Goal: Task Accomplishment & Management: Use online tool/utility

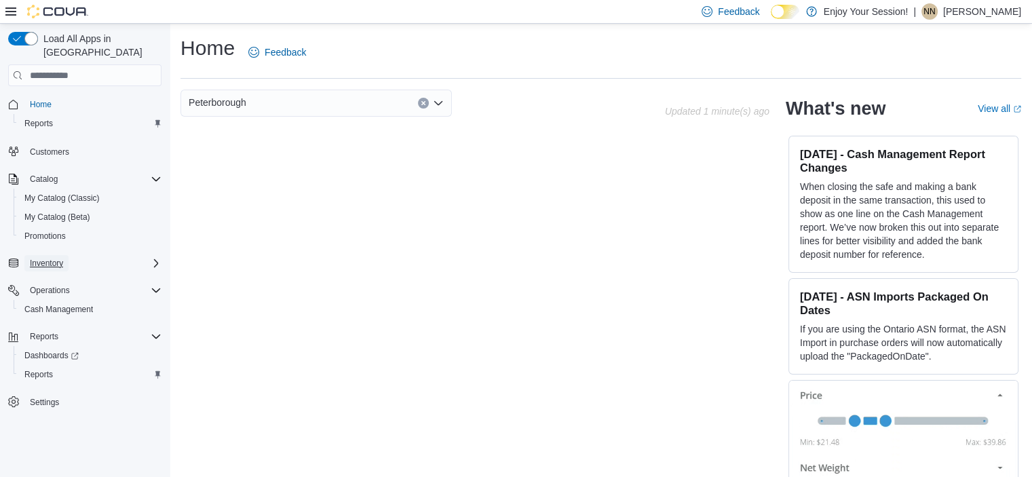
click at [65, 255] on button "Inventory" at bounding box center [46, 263] width 44 height 16
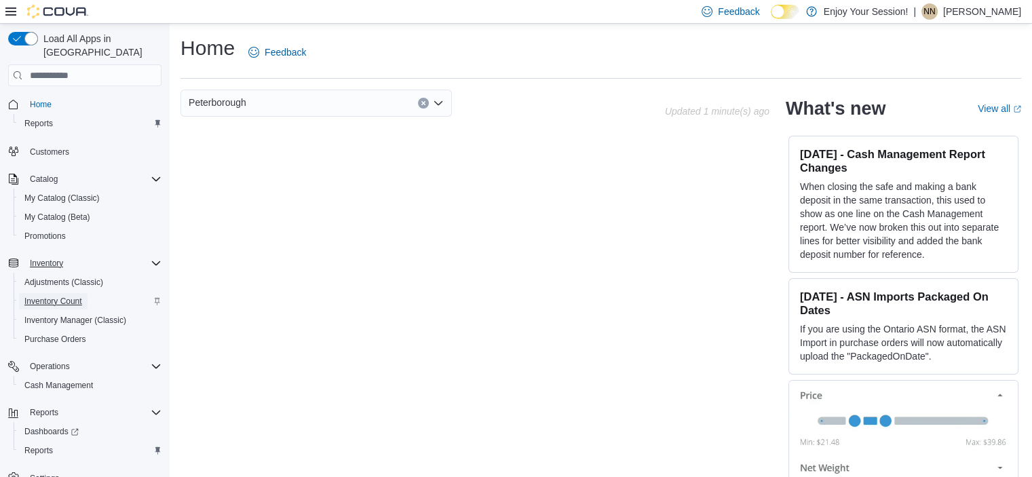
click at [72, 296] on span "Inventory Count" at bounding box center [53, 301] width 58 height 11
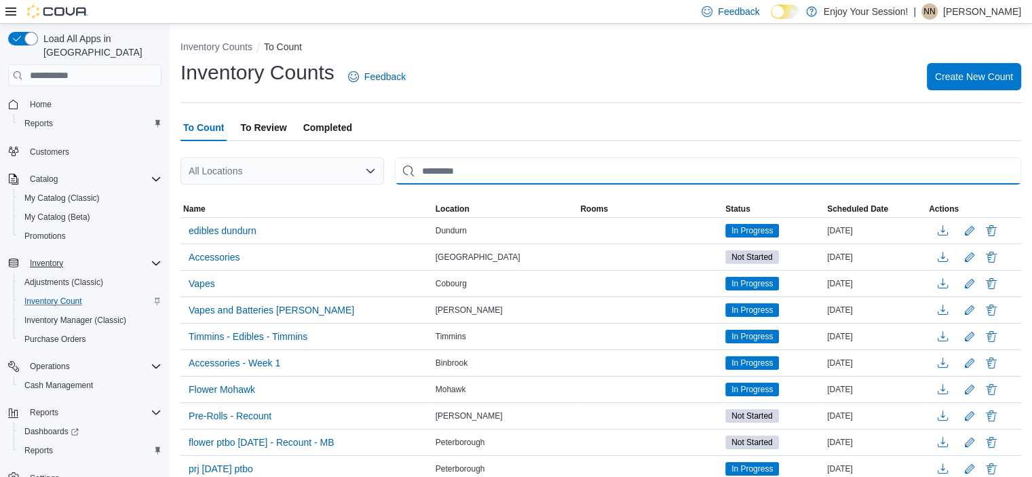
click at [480, 176] on input "This is a search bar. After typing your query, hit enter to filter the results …" at bounding box center [708, 170] width 626 height 27
type input "**********"
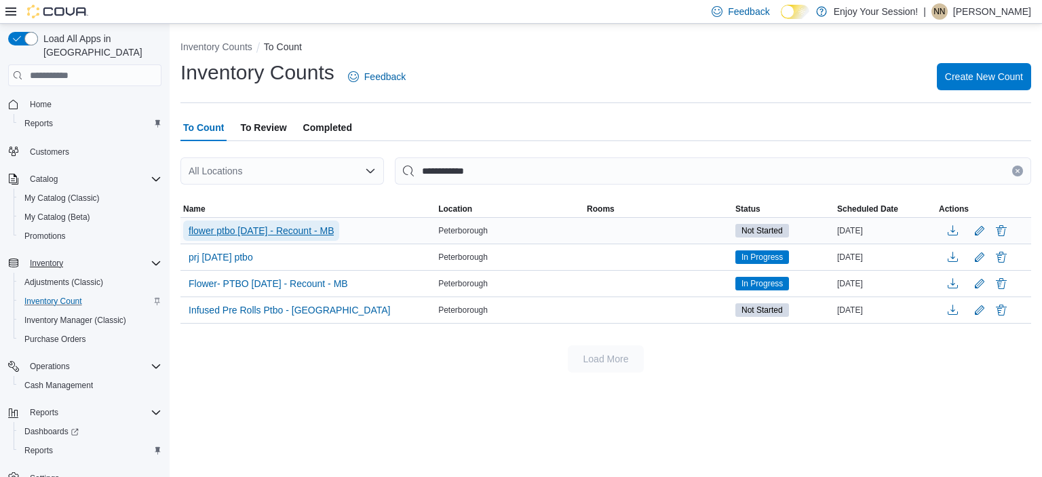
click at [266, 228] on span "flower ptbo [DATE] - Recount - MB" at bounding box center [261, 231] width 145 height 14
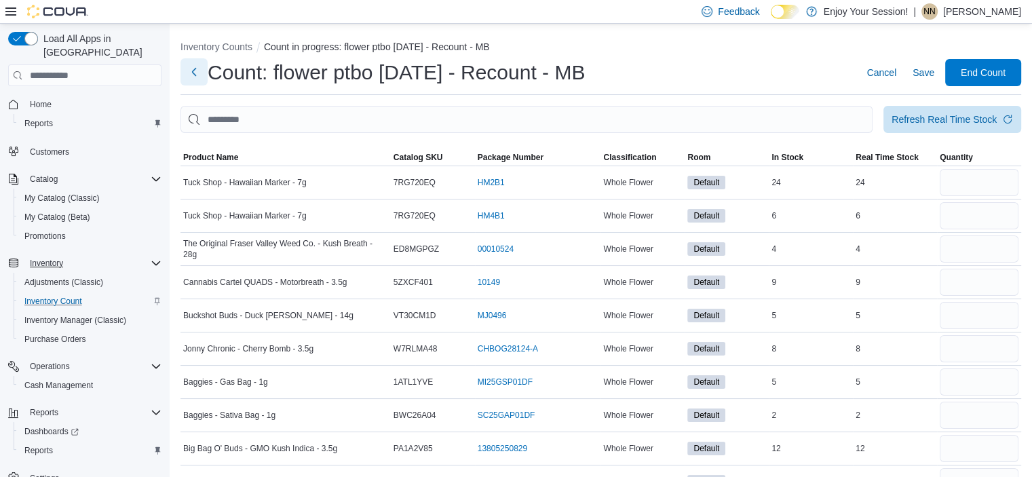
click at [191, 71] on button "Next" at bounding box center [194, 71] width 27 height 27
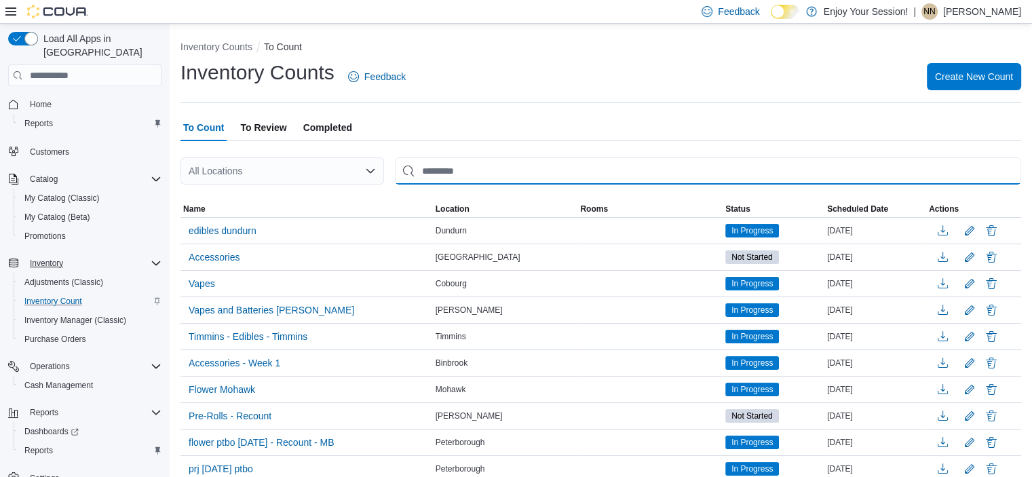
click at [478, 180] on input "This is a search bar. After typing your query, hit enter to filter the results …" at bounding box center [708, 170] width 626 height 27
type input "**********"
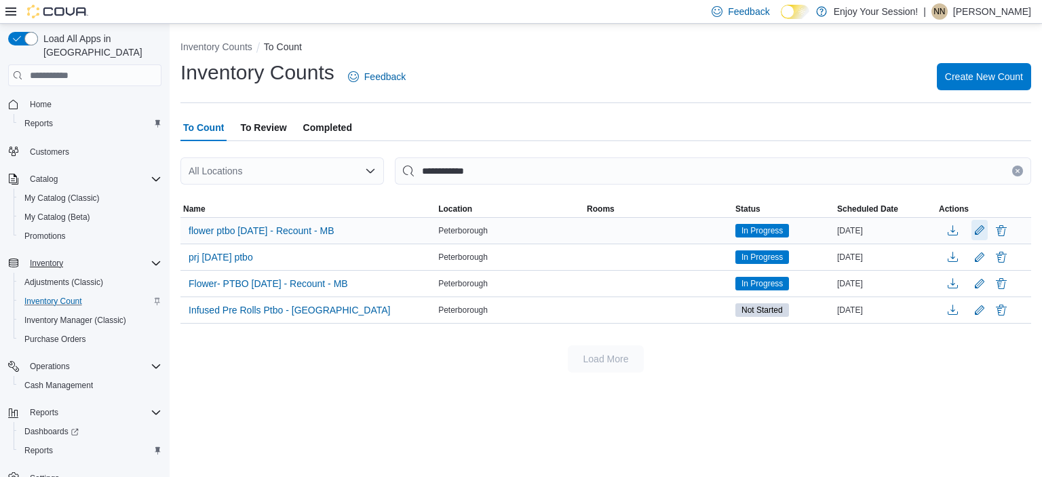
click at [972, 230] on button "Edit count details" at bounding box center [980, 230] width 16 height 20
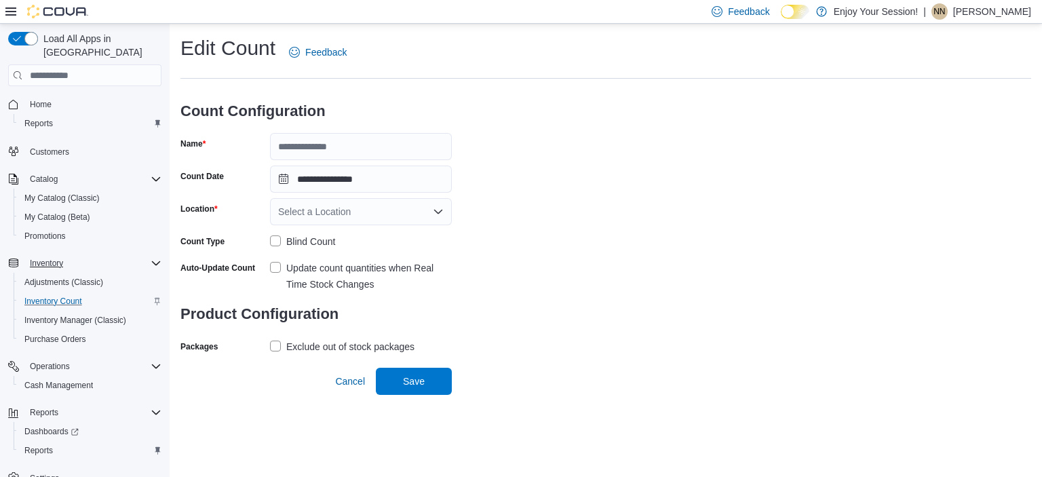
type input "**********"
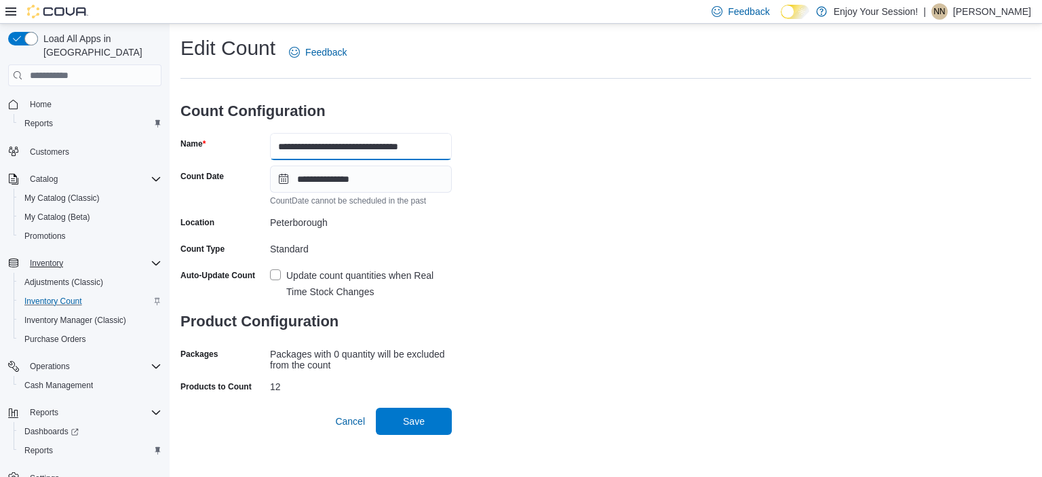
click at [352, 146] on input "**********" at bounding box center [361, 146] width 182 height 27
type input "**********"
click at [411, 423] on span "Save" at bounding box center [414, 421] width 22 height 14
click at [421, 432] on span "Save" at bounding box center [414, 420] width 60 height 27
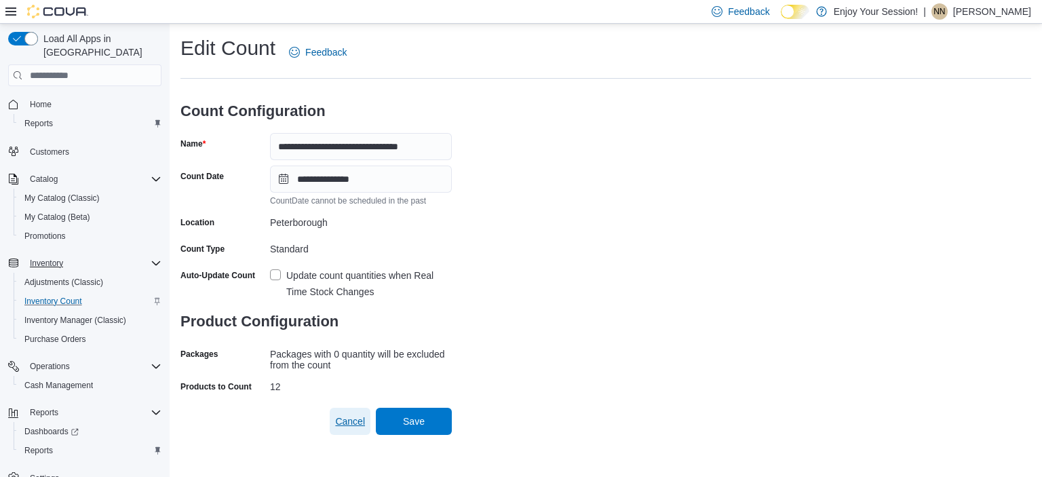
click at [358, 424] on span "Cancel" at bounding box center [350, 422] width 30 height 14
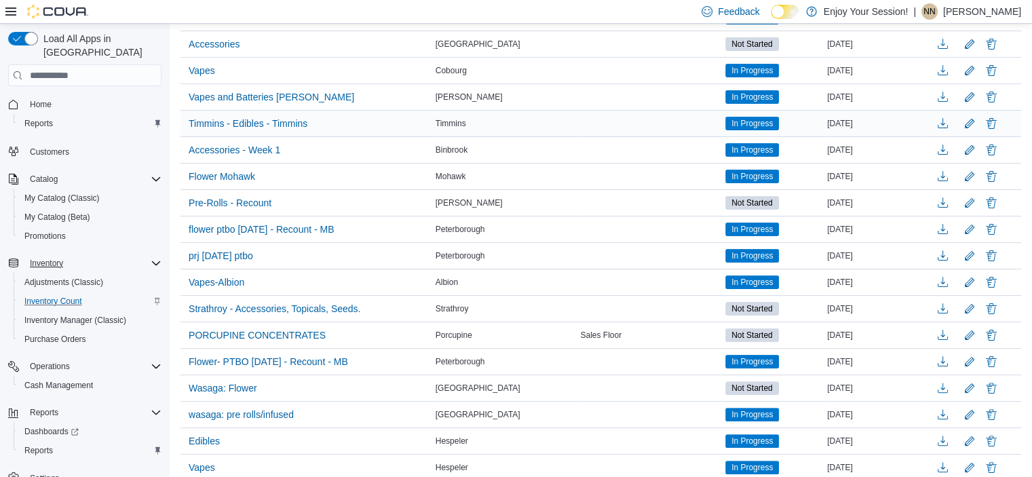
scroll to position [258, 0]
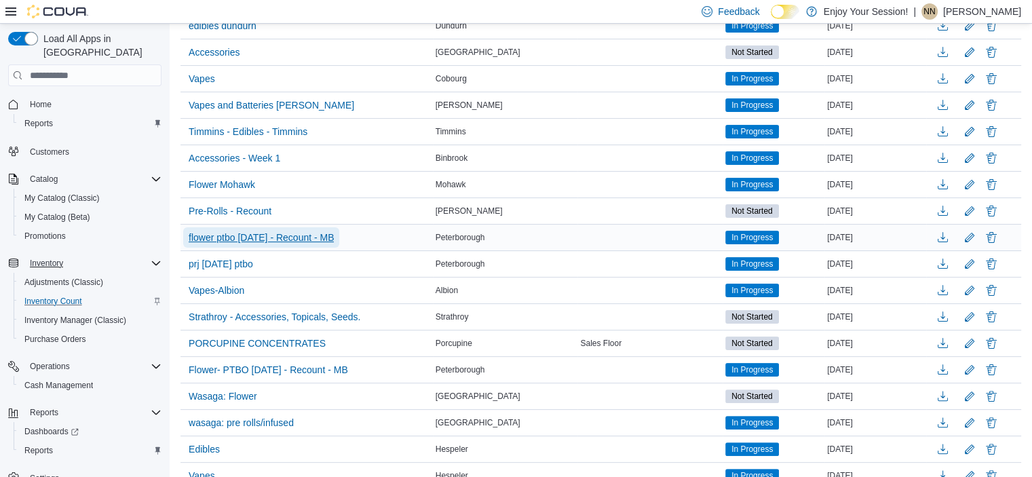
click at [310, 236] on span "flower ptbo [DATE] - Recount - MB" at bounding box center [261, 238] width 145 height 14
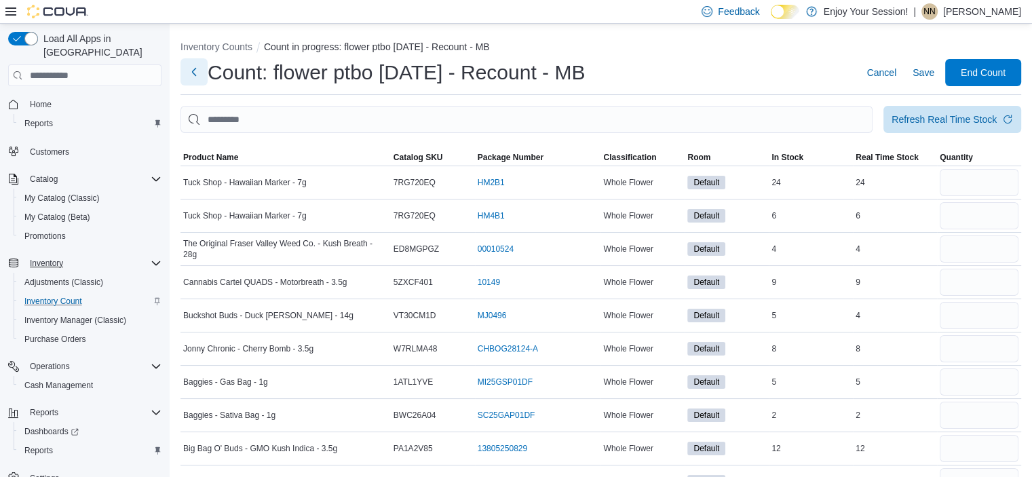
click at [198, 79] on button "Next" at bounding box center [194, 71] width 27 height 27
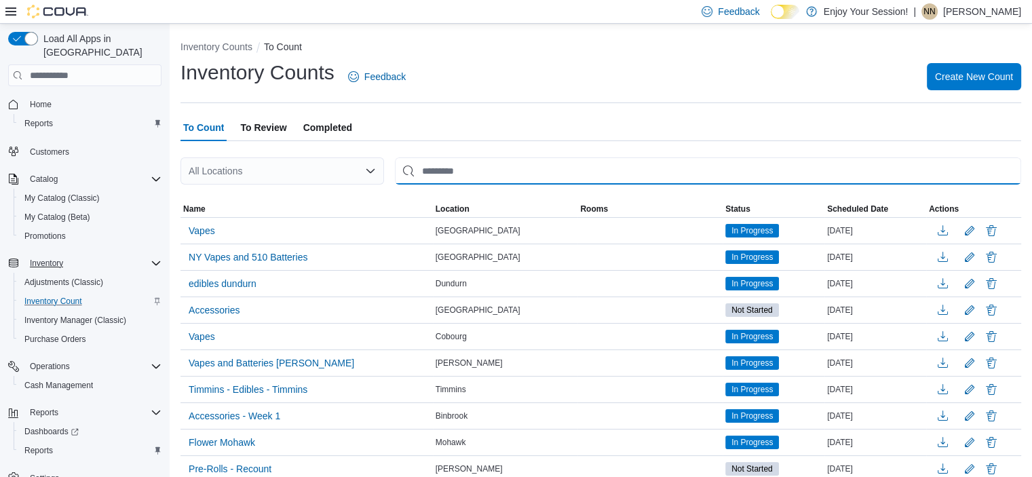
click at [466, 178] on input "This is a search bar. After typing your query, hit enter to filter the results …" at bounding box center [708, 170] width 626 height 27
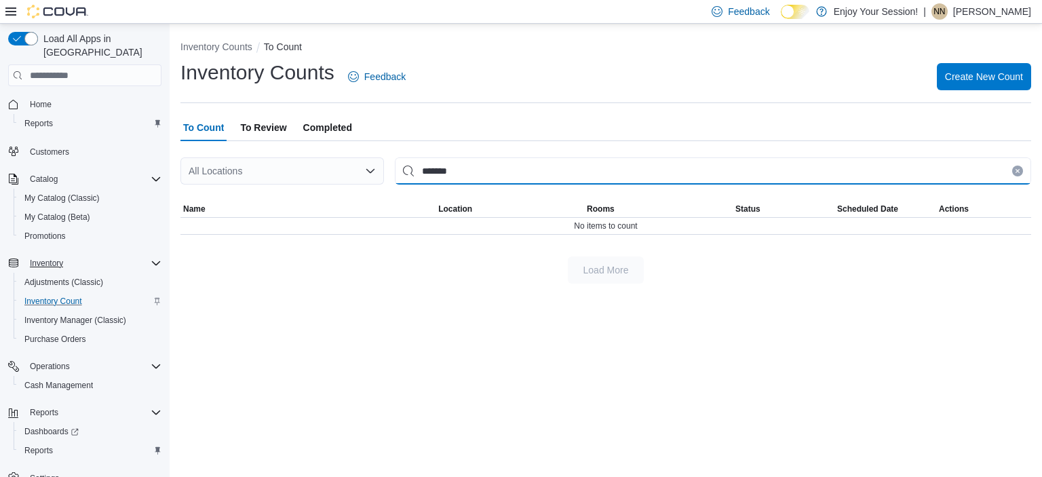
type input "*******"
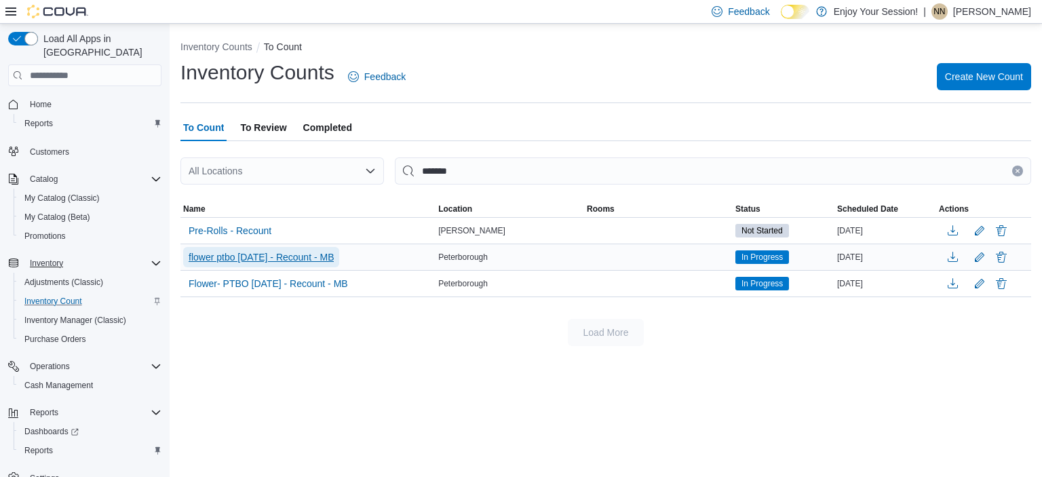
click at [242, 264] on span "flower ptbo [DATE] - Recount - MB" at bounding box center [261, 257] width 145 height 20
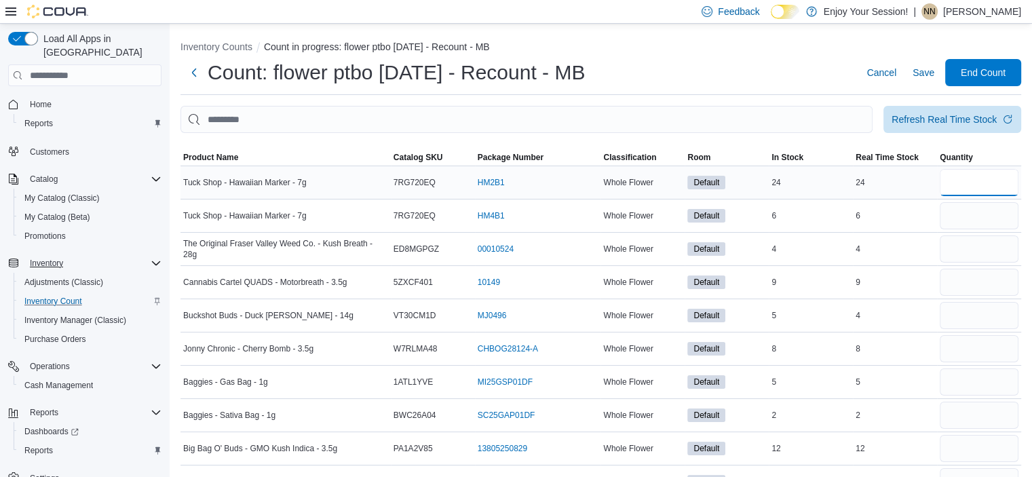
click at [970, 189] on input "number" at bounding box center [979, 182] width 79 height 27
type input "*"
click at [977, 255] on input "number" at bounding box center [979, 248] width 79 height 27
click at [983, 274] on input "number" at bounding box center [979, 282] width 79 height 27
type input "*"
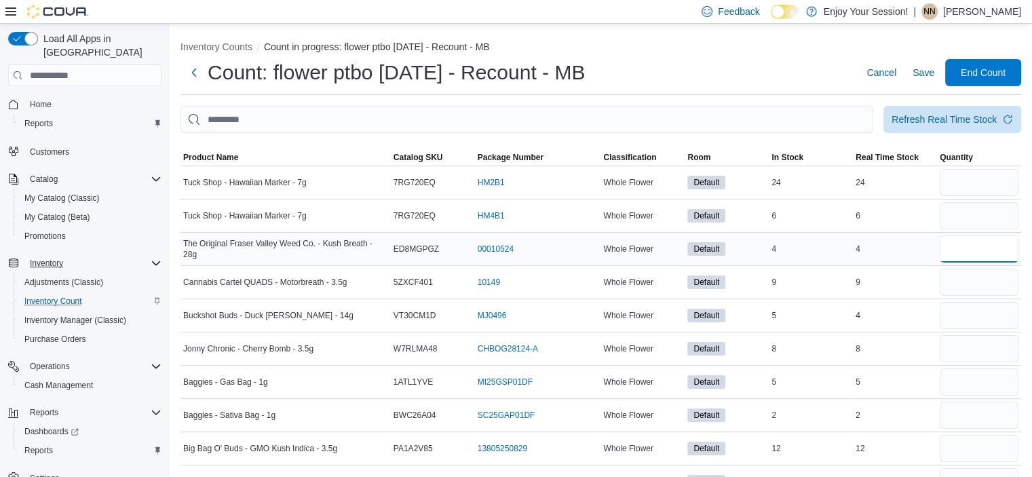
click at [991, 248] on input "number" at bounding box center [979, 248] width 79 height 27
type input "*"
click at [953, 306] on input "number" at bounding box center [979, 315] width 79 height 27
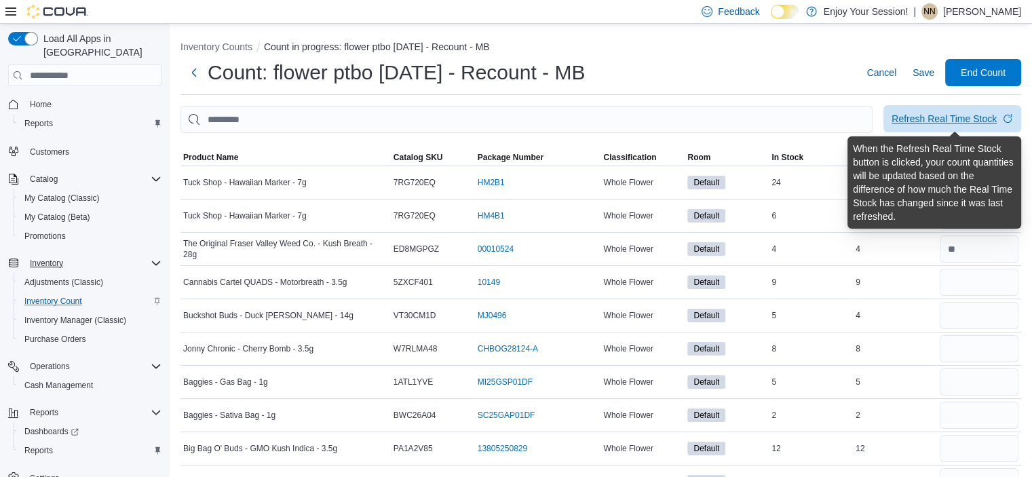
click at [932, 123] on div "Refresh Real Time Stock" at bounding box center [944, 119] width 105 height 14
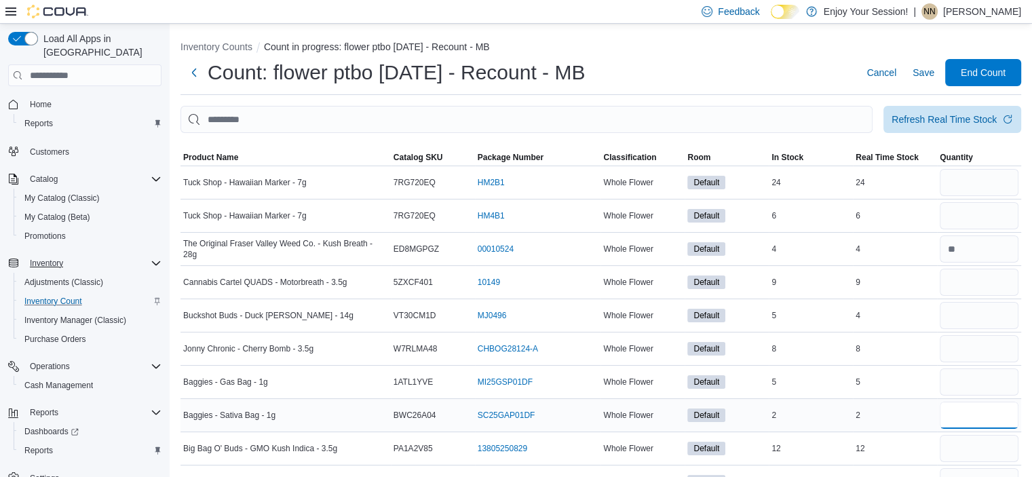
click at [989, 423] on input "number" at bounding box center [979, 415] width 79 height 27
click at [1016, 321] on input "number" at bounding box center [979, 315] width 79 height 27
type input "*"
click at [1002, 279] on input "number" at bounding box center [979, 282] width 79 height 27
type input "*"
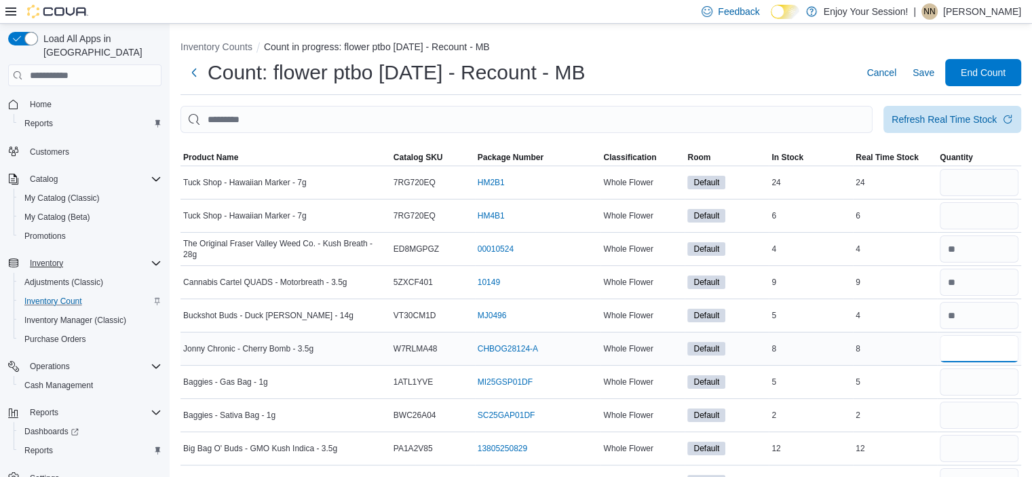
click at [971, 352] on input "number" at bounding box center [979, 348] width 79 height 27
type input "*"
click at [973, 378] on input "number" at bounding box center [979, 381] width 79 height 27
click at [964, 400] on div at bounding box center [979, 415] width 84 height 33
click at [966, 413] on input "number" at bounding box center [979, 415] width 79 height 27
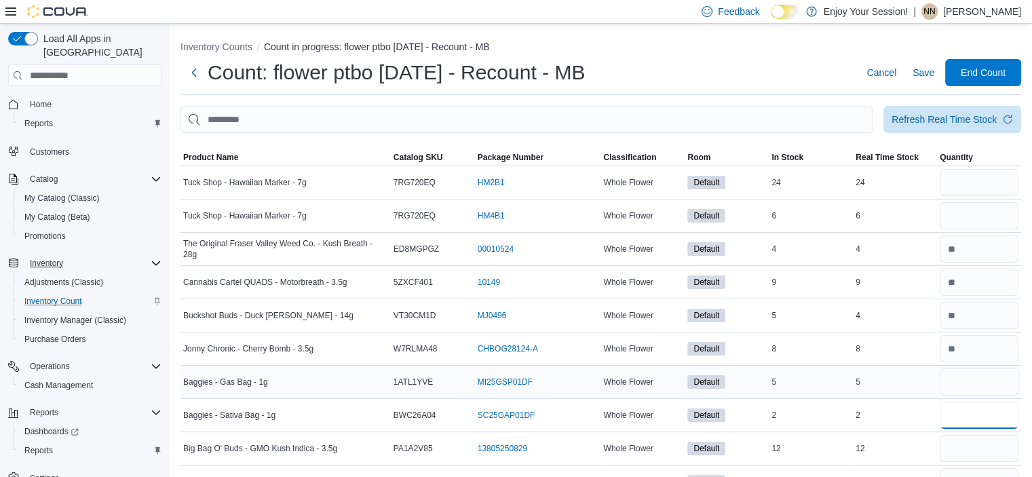
type input "*"
click at [985, 369] on input "number" at bounding box center [979, 381] width 79 height 27
type input "*"
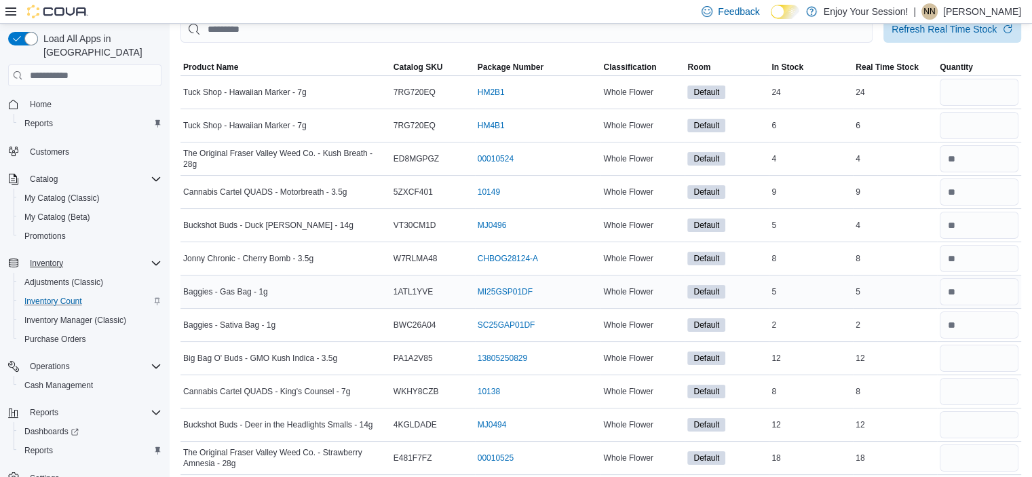
scroll to position [97, 0]
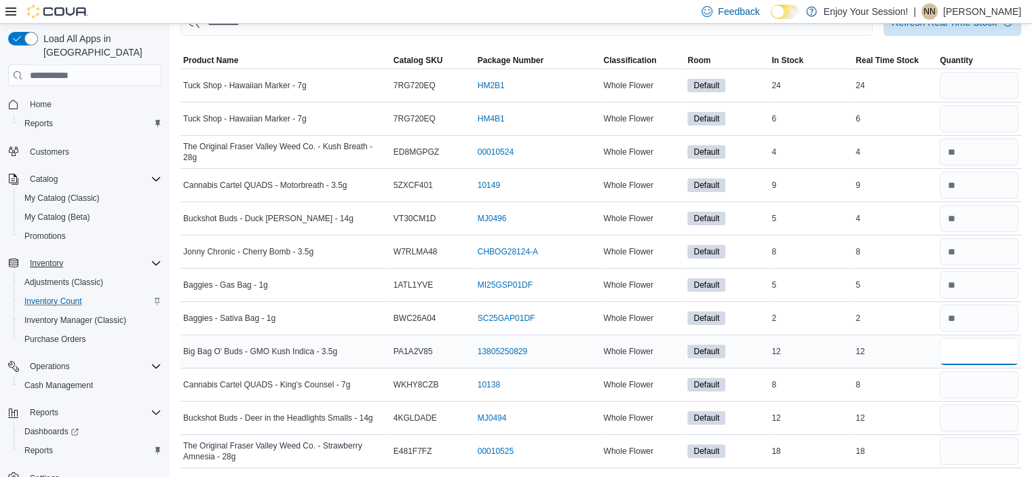
click at [992, 355] on input "number" at bounding box center [979, 351] width 79 height 27
click at [995, 445] on input "number" at bounding box center [979, 451] width 79 height 27
type input "*"
click at [987, 425] on input "number" at bounding box center [979, 417] width 79 height 27
type input "*"
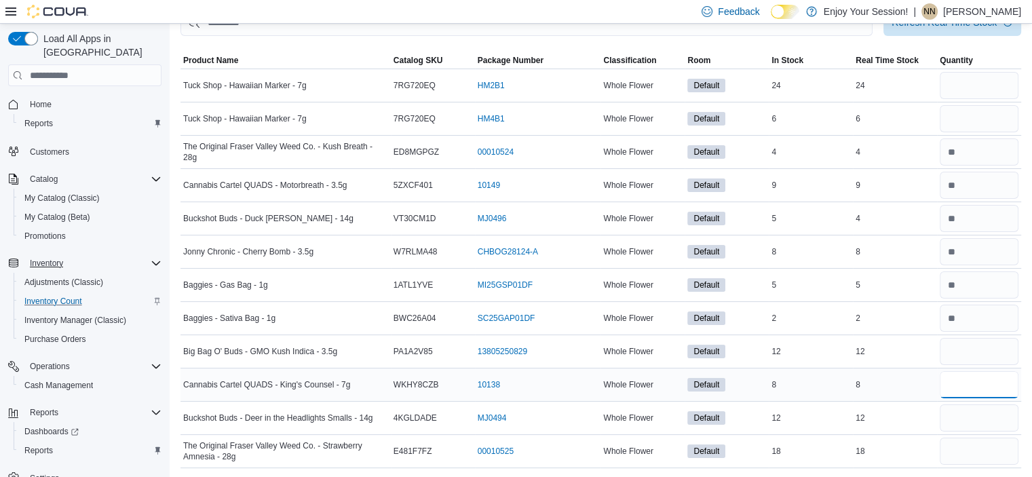
click at [987, 392] on input "number" at bounding box center [979, 384] width 79 height 27
type input "*"
click at [985, 352] on input "number" at bounding box center [979, 351] width 79 height 27
type input "*"
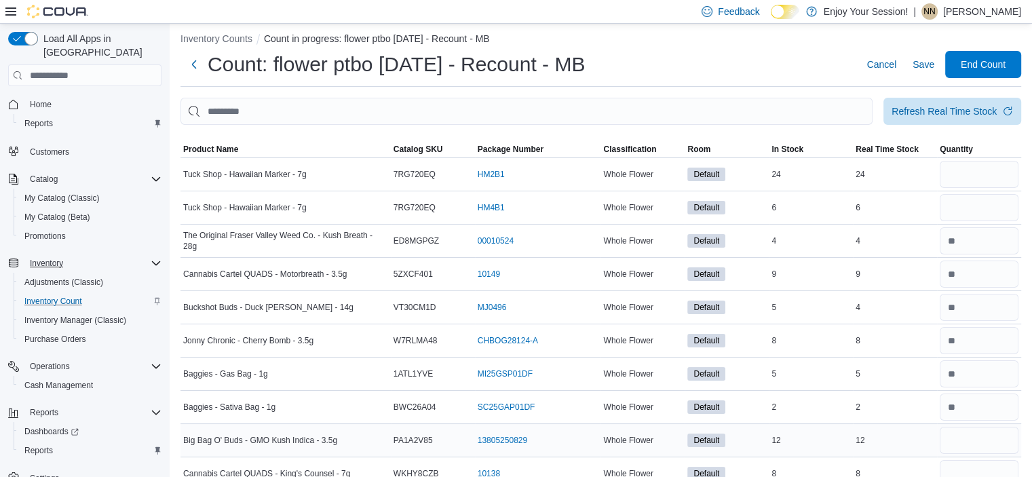
scroll to position [0, 0]
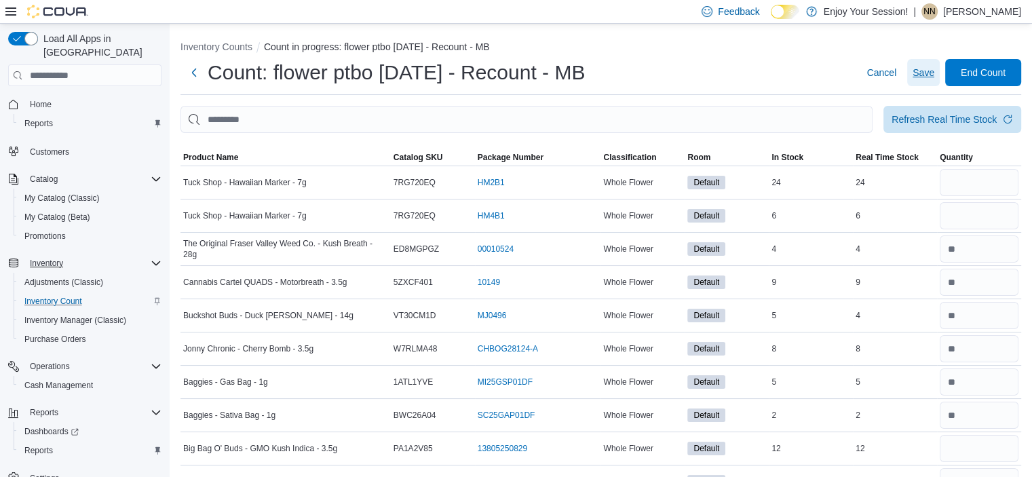
click at [926, 75] on span "Save" at bounding box center [924, 73] width 22 height 14
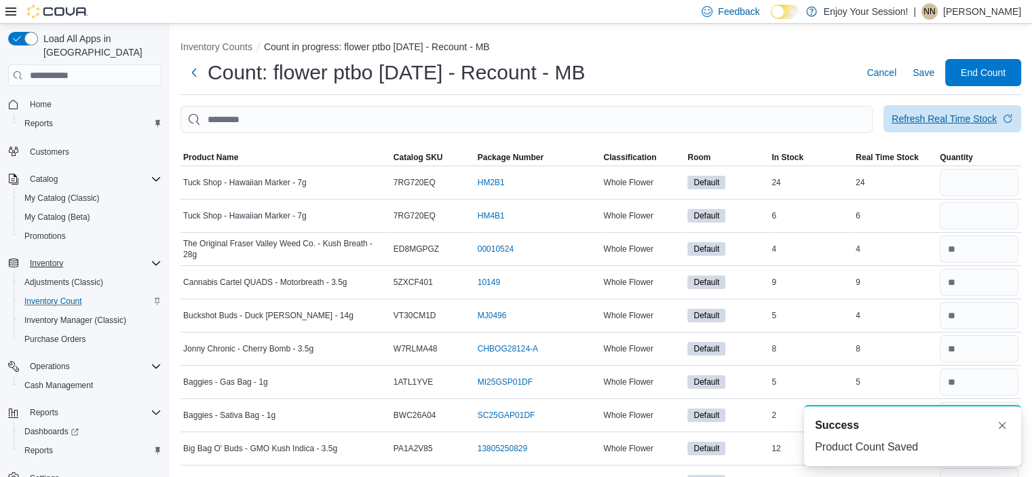
click at [994, 113] on span "Refresh Real Time Stock" at bounding box center [952, 118] width 121 height 27
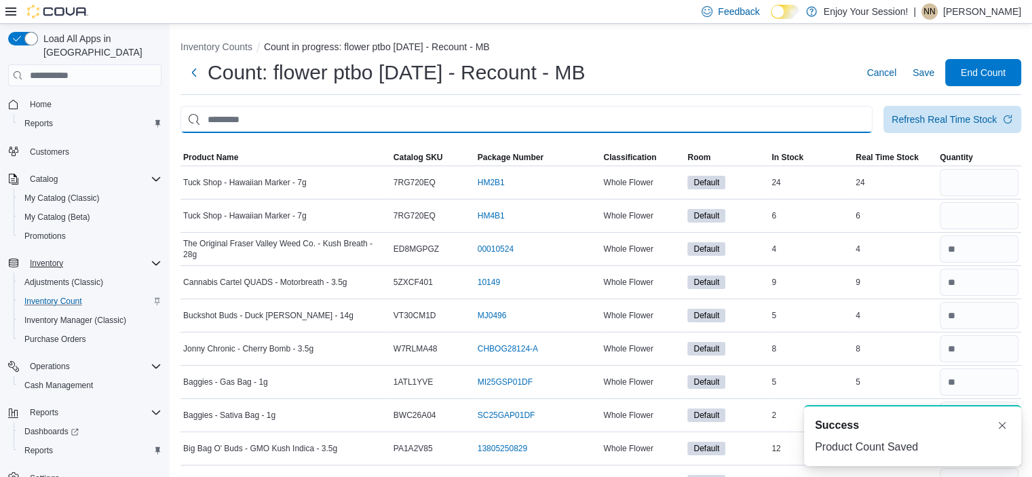
click at [830, 71] on div "Inventory Counts Count in progress: flower ptbo [DATE] - Recount - MB Count: fl…" at bounding box center [601, 300] width 863 height 552
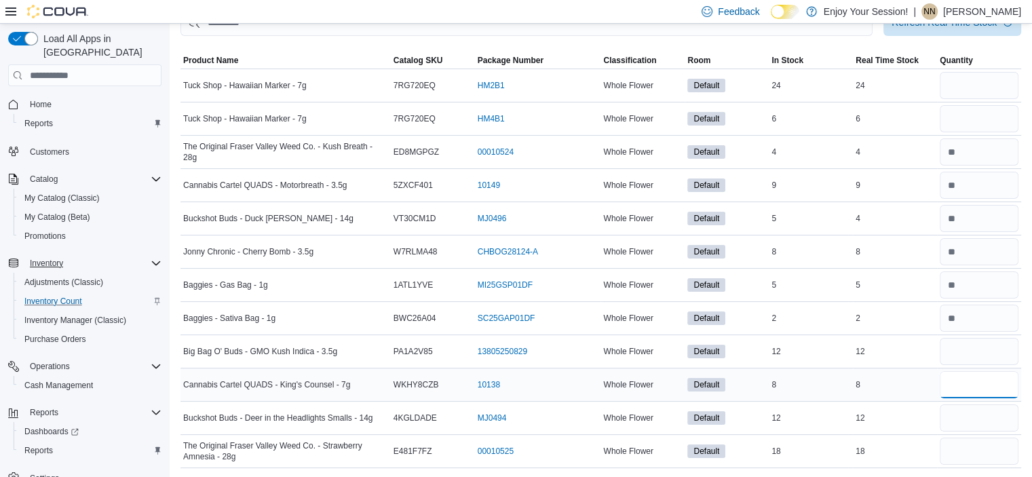
click at [980, 374] on input "number" at bounding box center [979, 384] width 79 height 27
type input "*"
click at [994, 352] on input "number" at bounding box center [979, 351] width 79 height 27
type input "*"
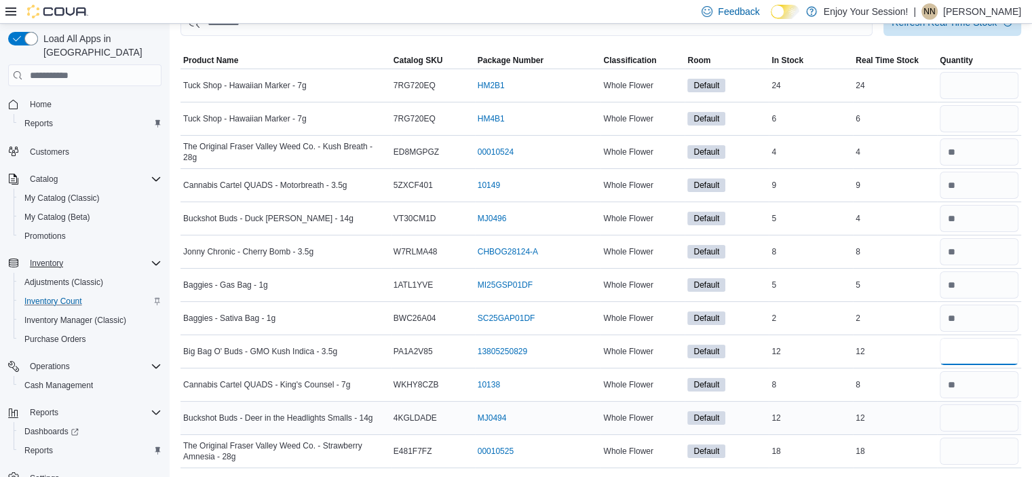
type input "**"
click at [1002, 430] on input "number" at bounding box center [979, 417] width 79 height 27
click at [1004, 423] on input "number" at bounding box center [979, 417] width 79 height 27
type input "*"
type input "**"
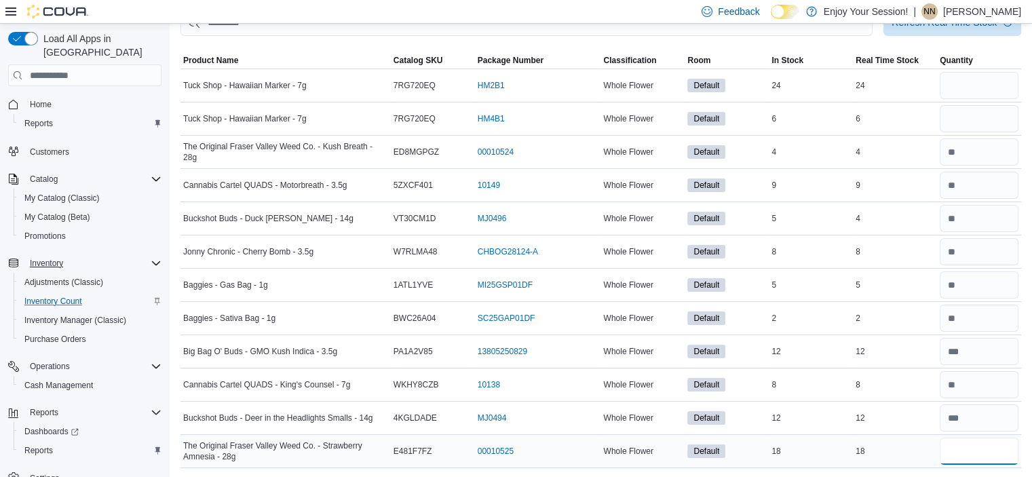
click at [1004, 440] on input "number" at bounding box center [979, 451] width 79 height 27
type input "*"
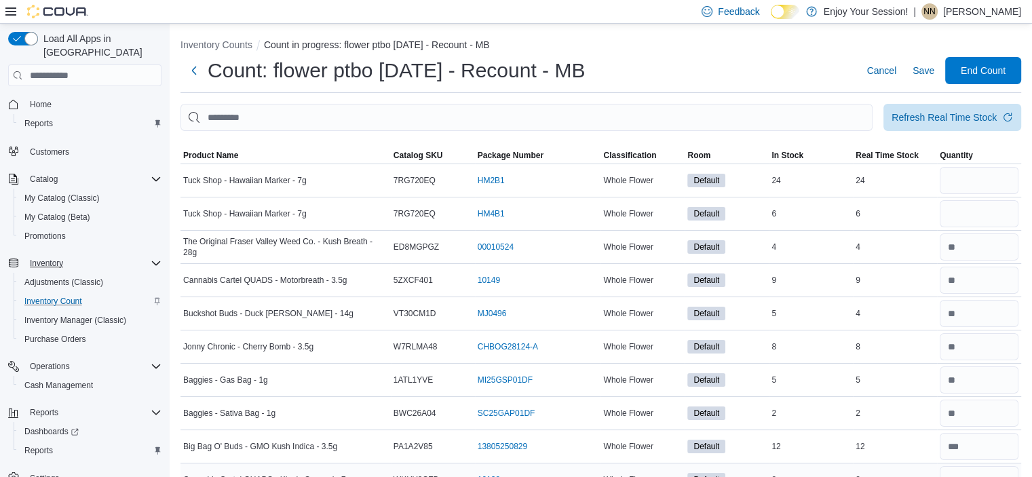
scroll to position [0, 0]
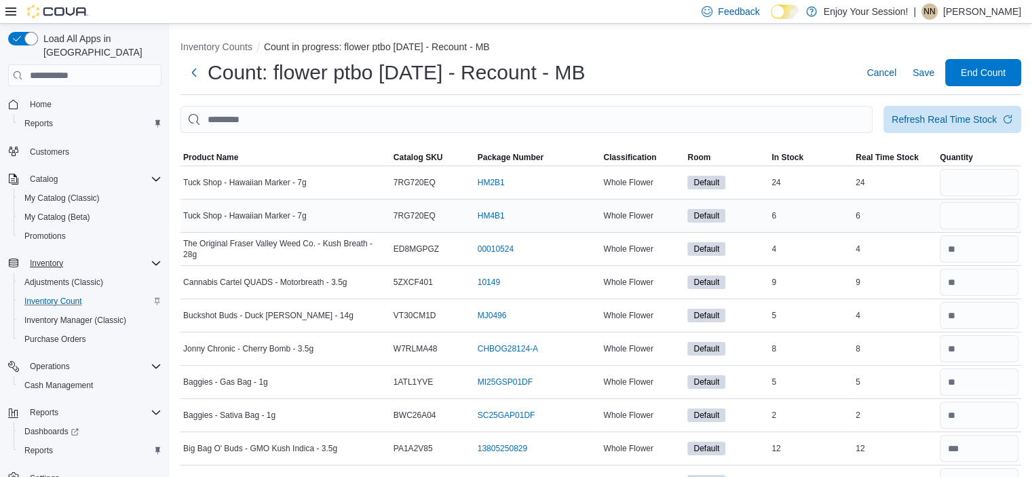
type input "**"
click at [1010, 221] on input "number" at bounding box center [979, 215] width 79 height 27
type input "*"
click at [1013, 181] on input "number" at bounding box center [979, 182] width 79 height 27
type input "*"
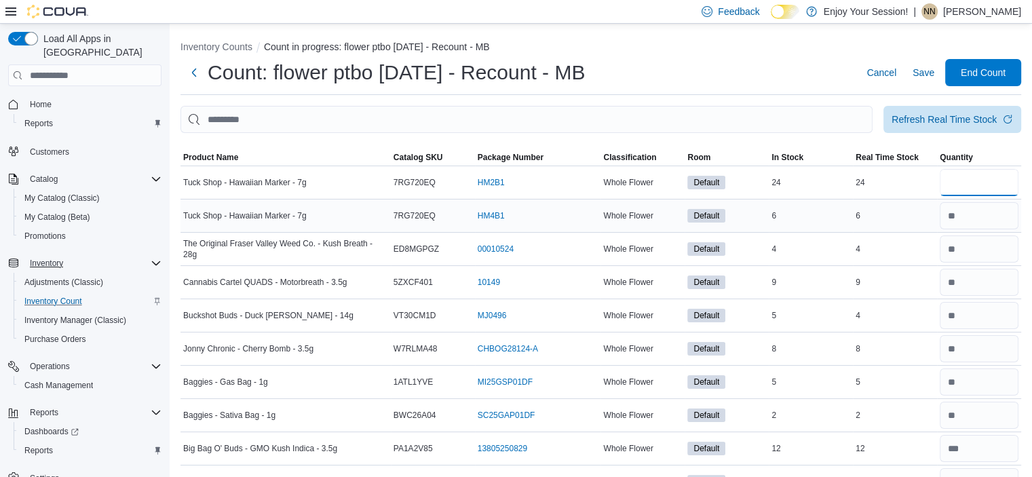
type input "**"
click at [913, 219] on div "6" at bounding box center [895, 216] width 84 height 16
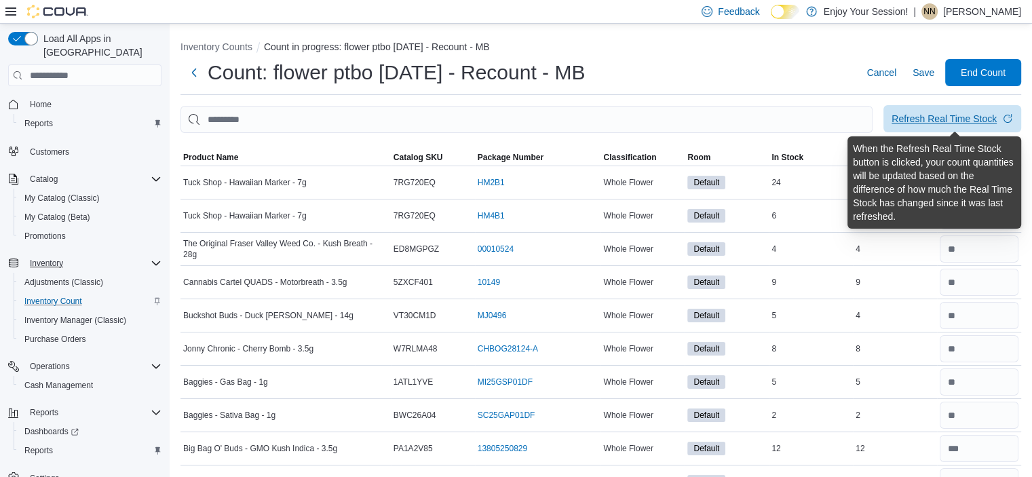
click at [934, 114] on div "Refresh Real Time Stock" at bounding box center [944, 119] width 105 height 14
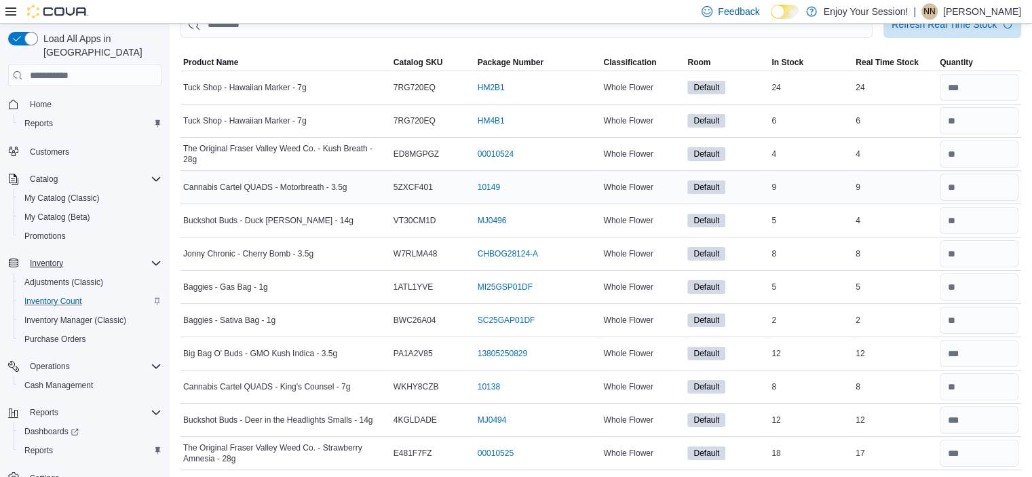
scroll to position [97, 0]
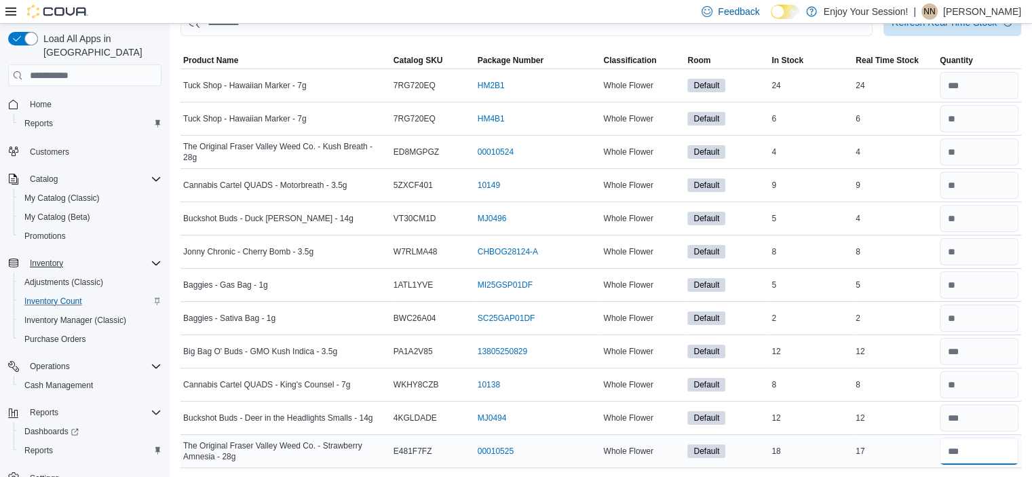
click at [1019, 448] on input "number" at bounding box center [979, 451] width 79 height 27
type input "**"
click at [911, 412] on div "12" at bounding box center [895, 418] width 84 height 16
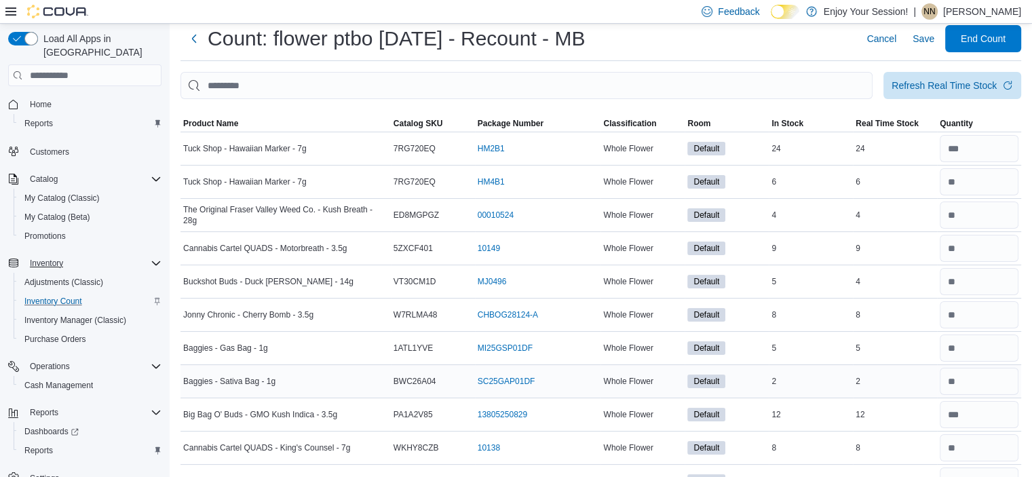
scroll to position [0, 0]
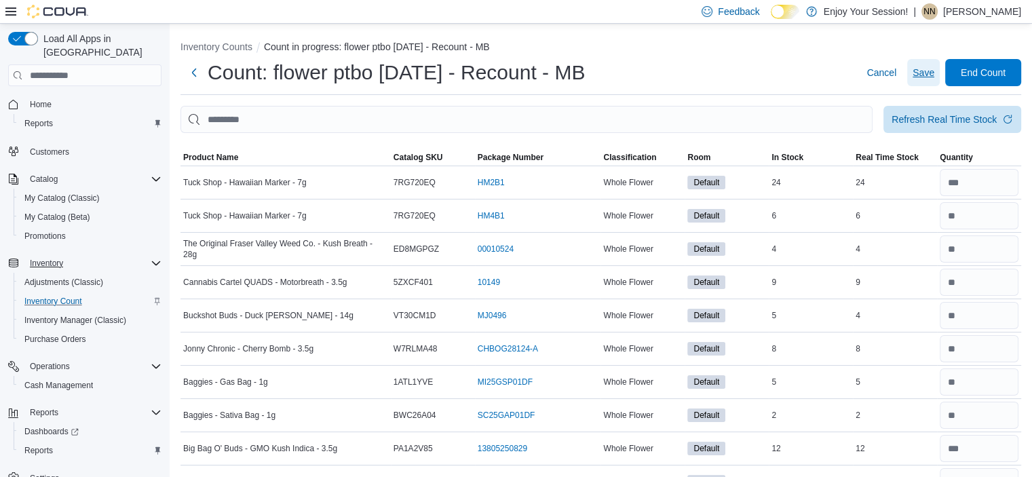
click at [929, 68] on span "Save" at bounding box center [924, 73] width 22 height 14
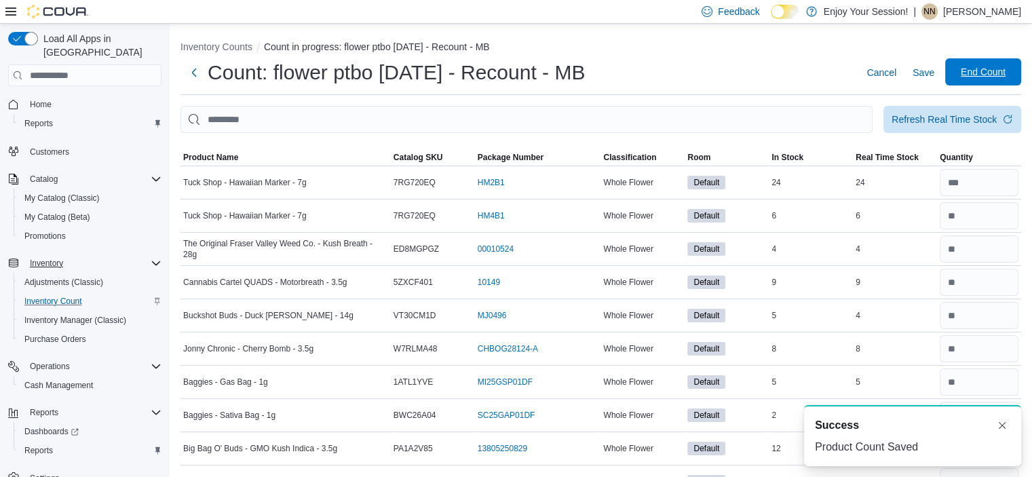
click at [999, 74] on span "End Count" at bounding box center [983, 72] width 45 height 14
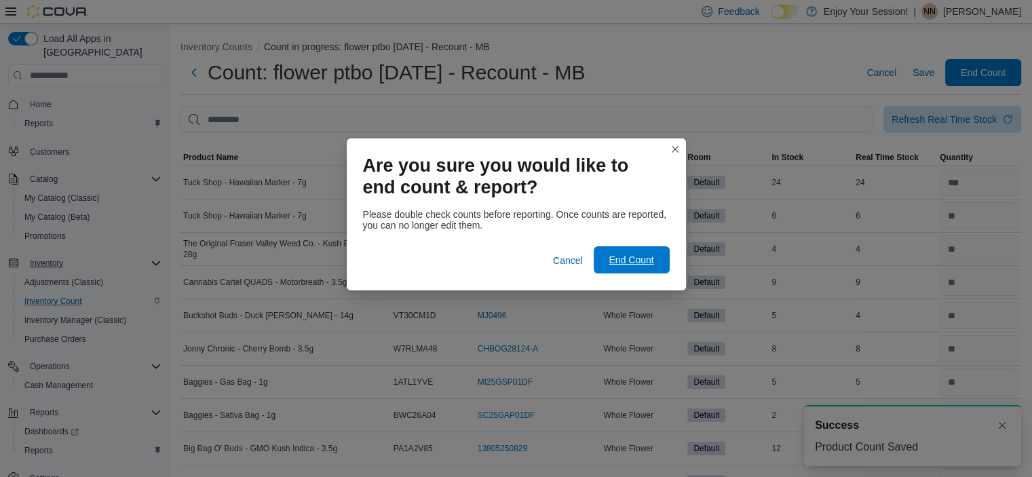
click at [643, 266] on span "End Count" at bounding box center [631, 260] width 45 height 14
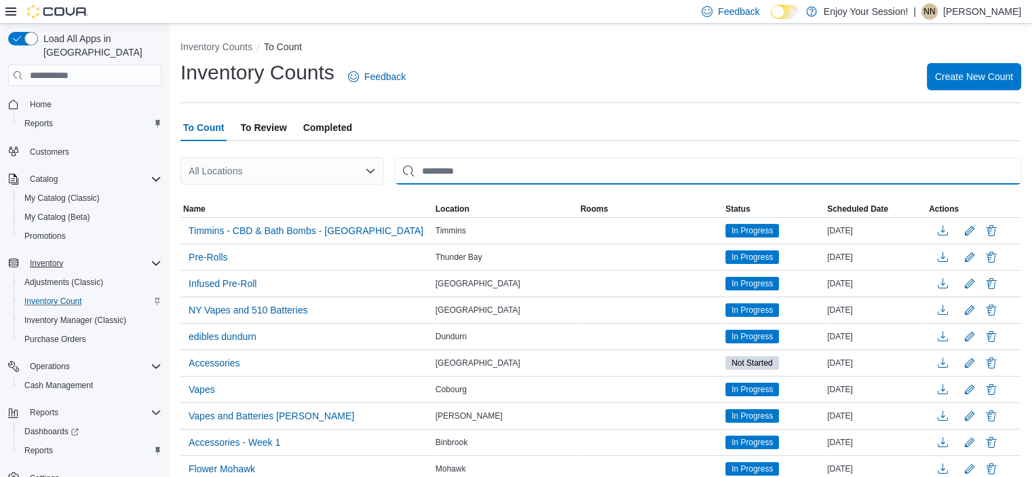
click at [459, 170] on input "This is a search bar. After typing your query, hit enter to filter the results …" at bounding box center [708, 170] width 626 height 27
type input "**********"
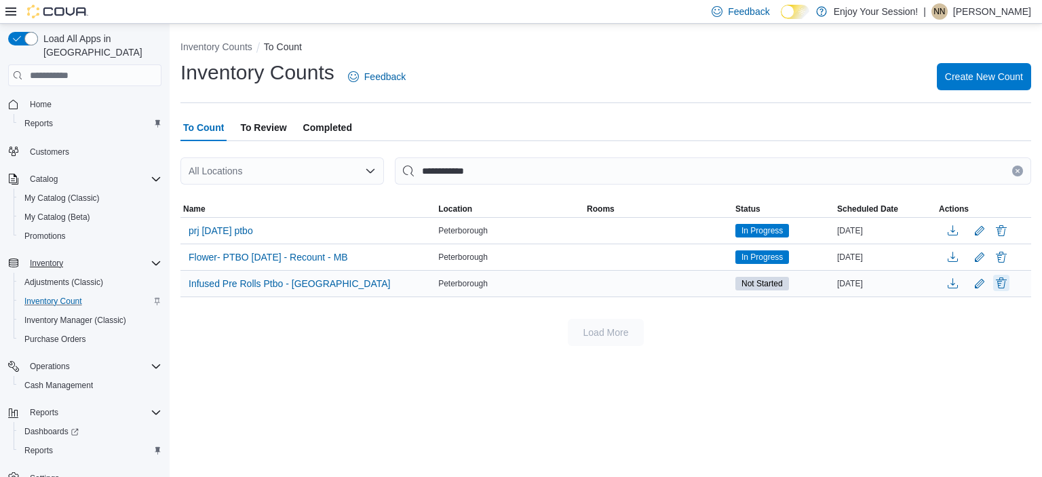
click at [1005, 282] on button "Delete" at bounding box center [1002, 283] width 16 height 16
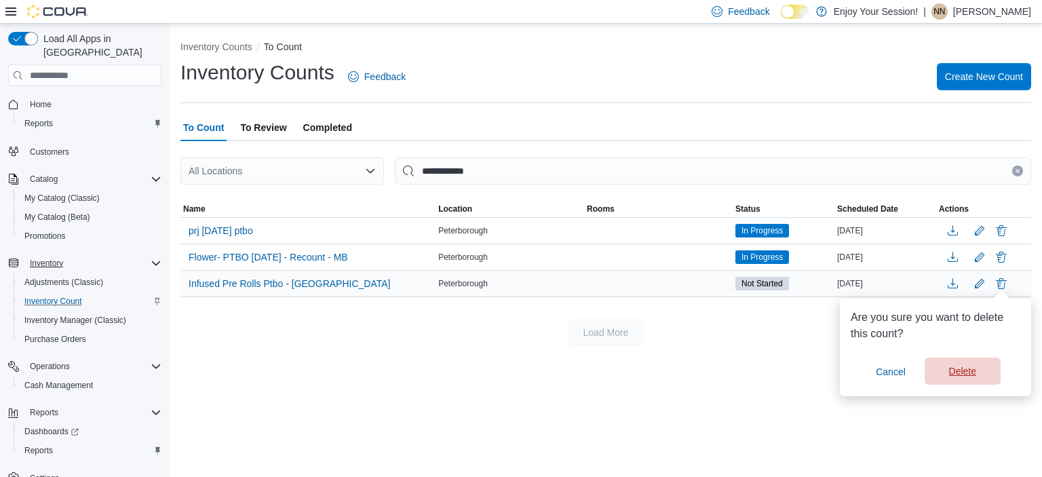
click at [947, 378] on span "Delete" at bounding box center [963, 371] width 60 height 27
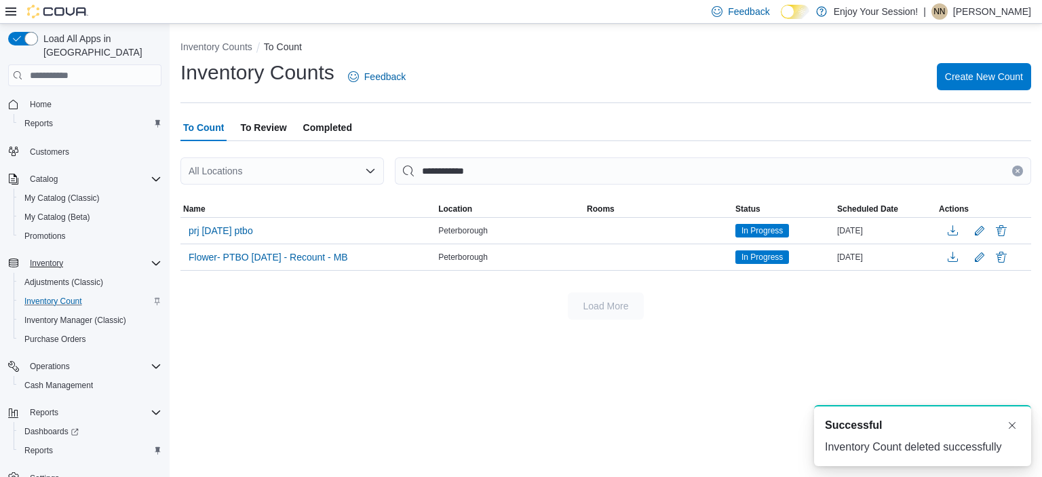
drag, startPoint x: 1021, startPoint y: 284, endPoint x: 441, endPoint y: 273, distance: 579.7
click at [441, 273] on div at bounding box center [606, 282] width 851 height 22
click at [54, 12] on img at bounding box center [57, 12] width 61 height 14
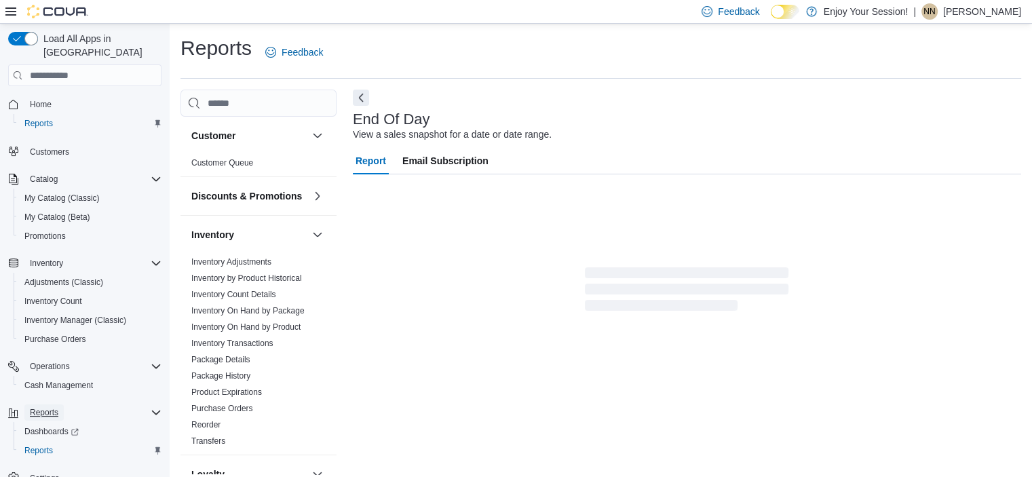
click at [47, 407] on span "Reports" at bounding box center [44, 412] width 29 height 11
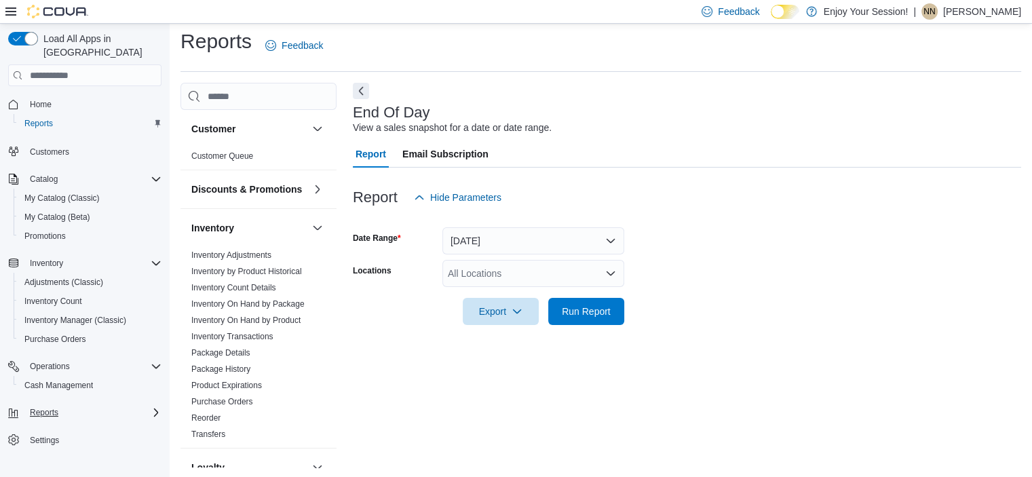
scroll to position [8, 0]
click at [459, 276] on div "All Locations" at bounding box center [533, 272] width 182 height 27
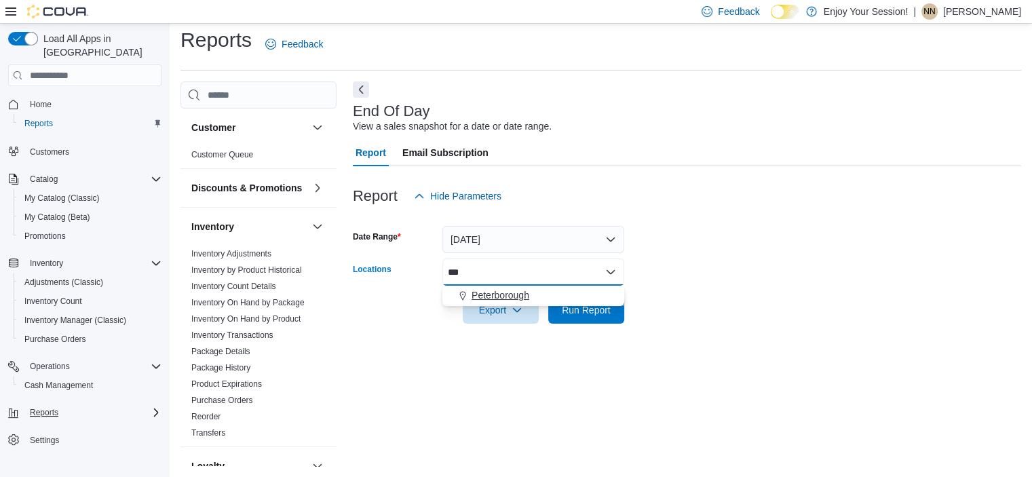
type input "***"
click at [475, 291] on span "Peterborough" at bounding box center [501, 295] width 58 height 14
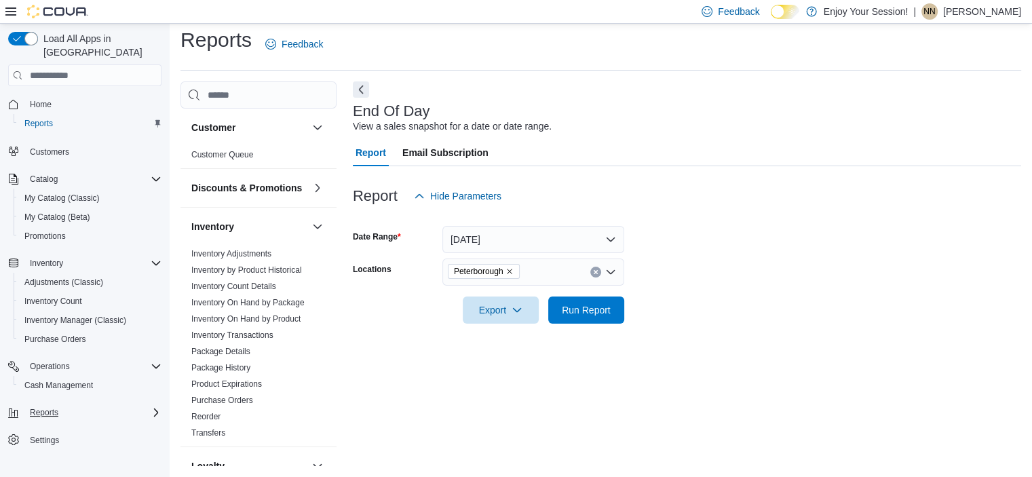
click at [733, 209] on div "Report Hide Parameters" at bounding box center [687, 196] width 668 height 27
click at [601, 322] on span "Run Report" at bounding box center [586, 309] width 60 height 27
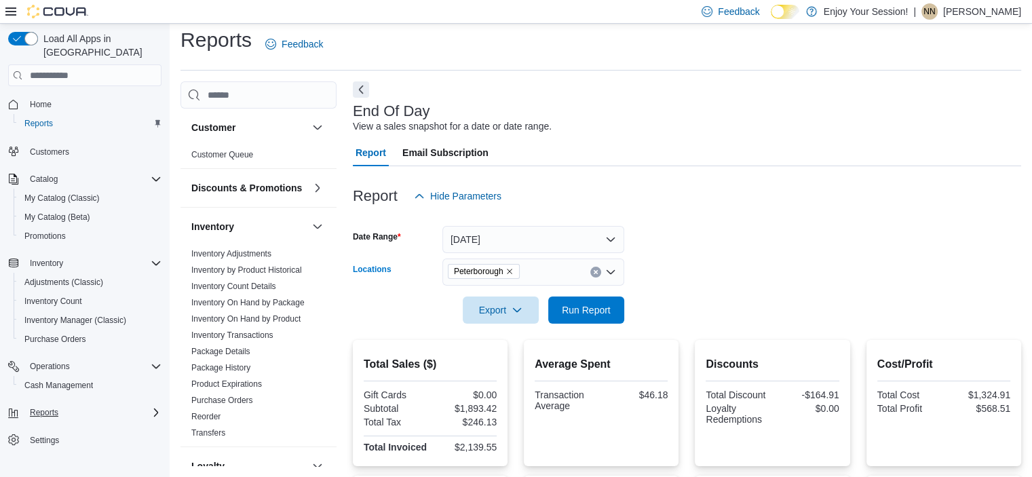
drag, startPoint x: 599, startPoint y: 277, endPoint x: 609, endPoint y: 88, distance: 188.9
click at [608, 94] on div "End Of Day View a sales snapshot for a date or date range. Report Email Subscri…" at bounding box center [687, 429] width 668 height 696
